Goal: Information Seeking & Learning: Learn about a topic

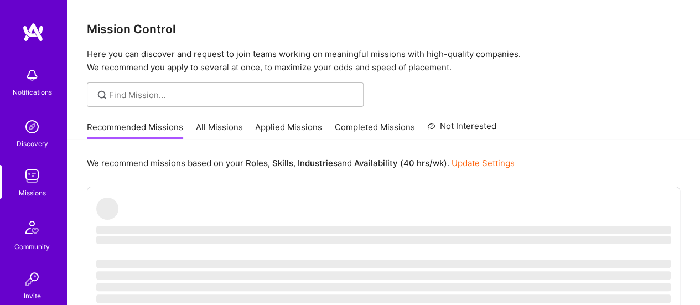
click at [365, 129] on link "Completed Missions" at bounding box center [375, 130] width 80 height 18
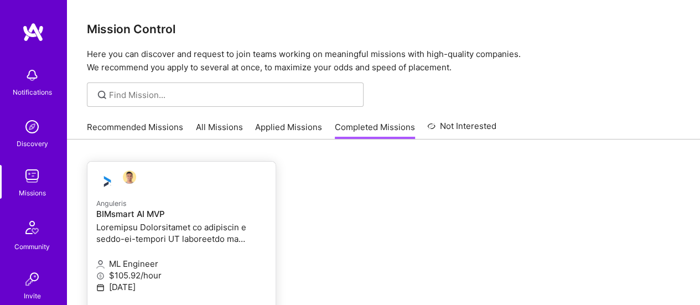
click at [207, 234] on p at bounding box center [181, 232] width 171 height 23
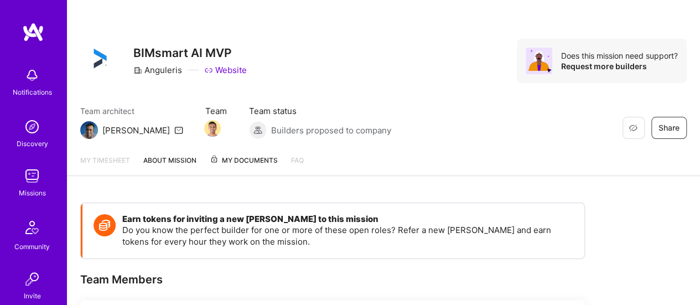
click at [266, 163] on span "My Documents" at bounding box center [244, 160] width 68 height 12
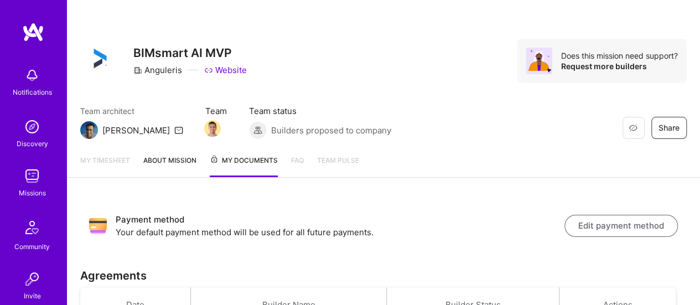
click at [25, 182] on img at bounding box center [32, 176] width 22 height 22
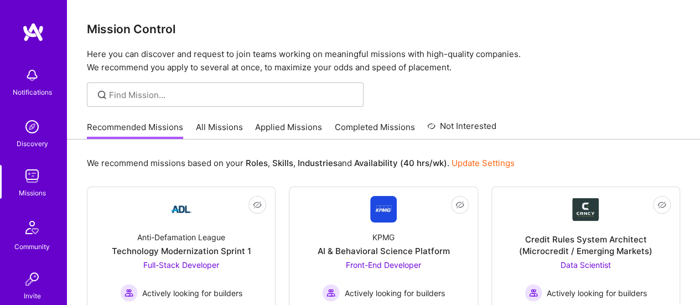
click at [221, 129] on link "All Missions" at bounding box center [219, 130] width 47 height 18
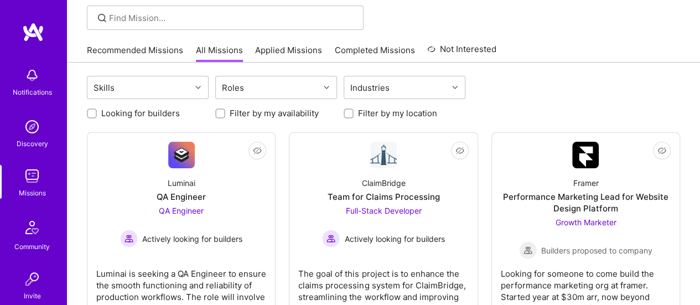
scroll to position [125, 0]
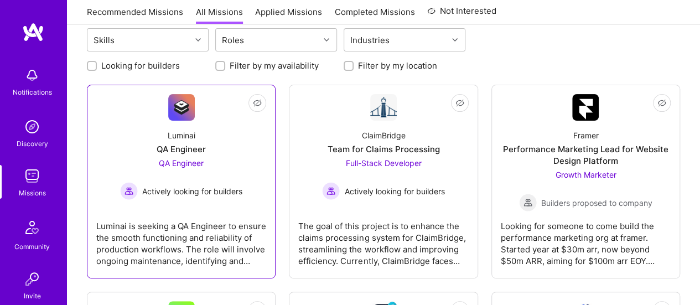
click at [196, 153] on div "QA Engineer" at bounding box center [181, 149] width 49 height 12
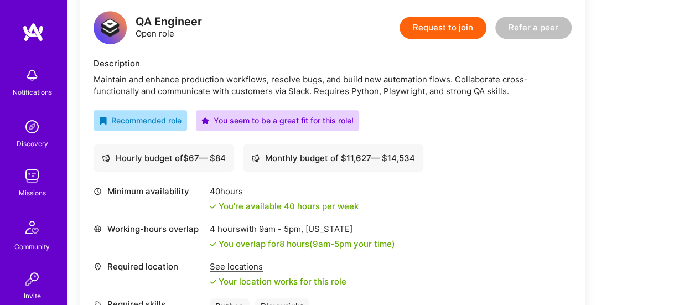
scroll to position [265, 0]
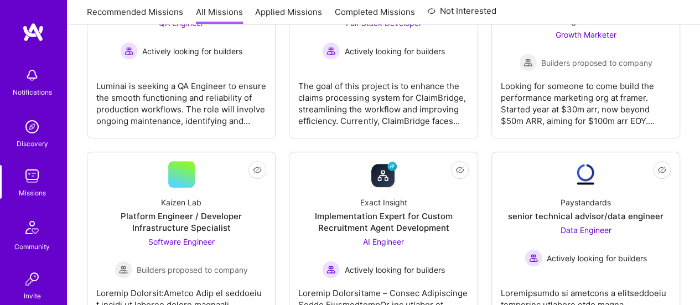
scroll to position [125, 0]
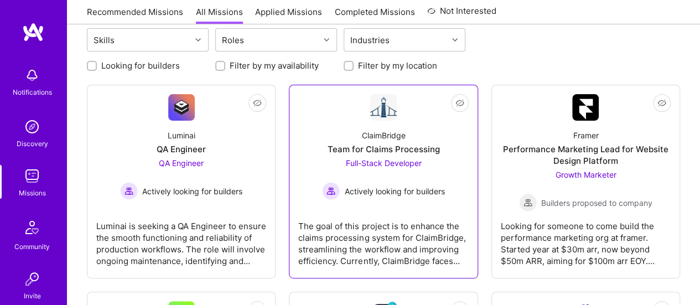
click at [395, 150] on div "Team for Claims Processing" at bounding box center [383, 149] width 112 height 12
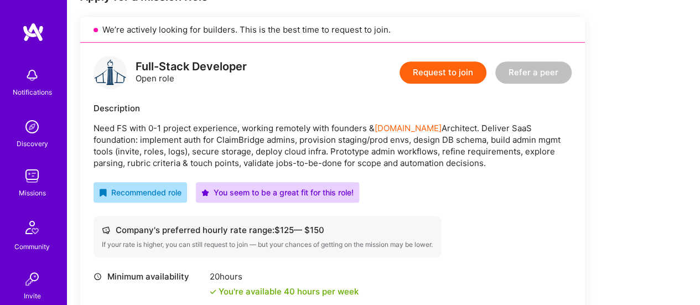
scroll to position [200, 0]
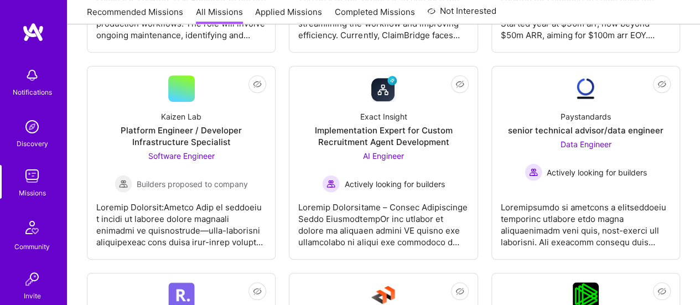
scroll to position [361, 0]
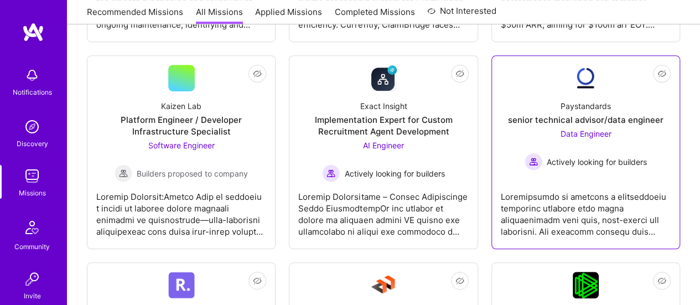
click at [592, 201] on div at bounding box center [586, 209] width 170 height 55
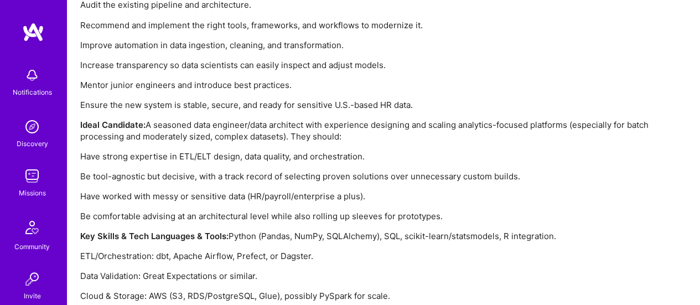
scroll to position [1051, 0]
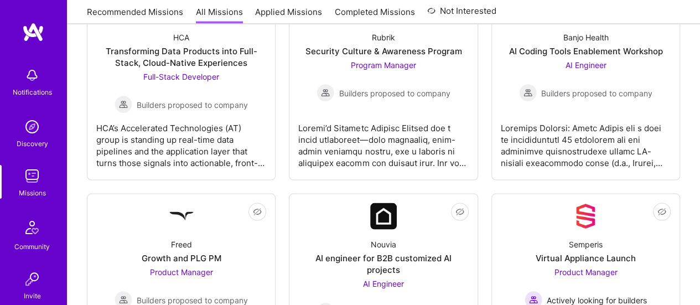
scroll to position [361, 0]
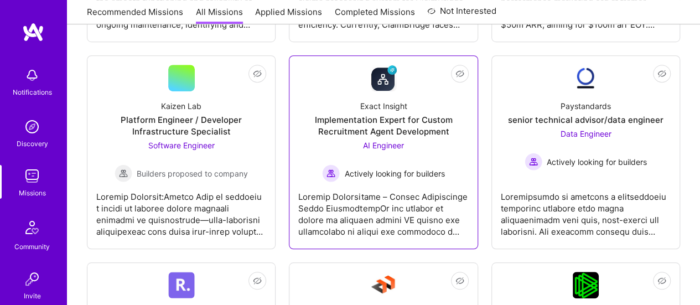
click at [394, 145] on span "AI Engineer" at bounding box center [383, 145] width 41 height 9
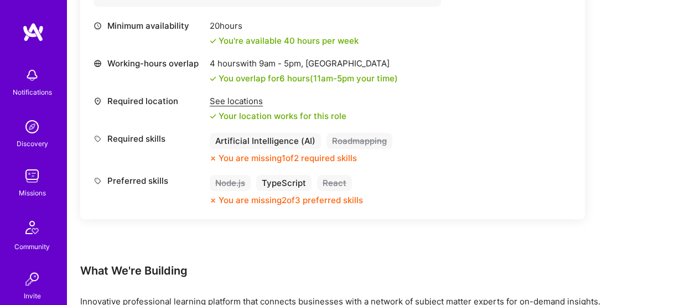
scroll to position [468, 0]
